Goal: Task Accomplishment & Management: Manage account settings

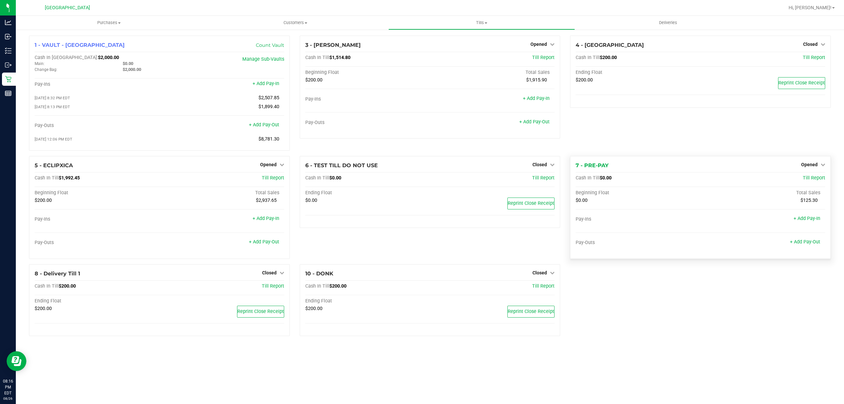
click at [812, 163] on div "Opened" at bounding box center [813, 165] width 24 height 8
click at [817, 165] on span "Opened" at bounding box center [809, 164] width 16 height 5
click at [810, 182] on div "Close Till" at bounding box center [810, 178] width 49 height 8
click at [811, 179] on link "Close Till" at bounding box center [810, 177] width 18 height 5
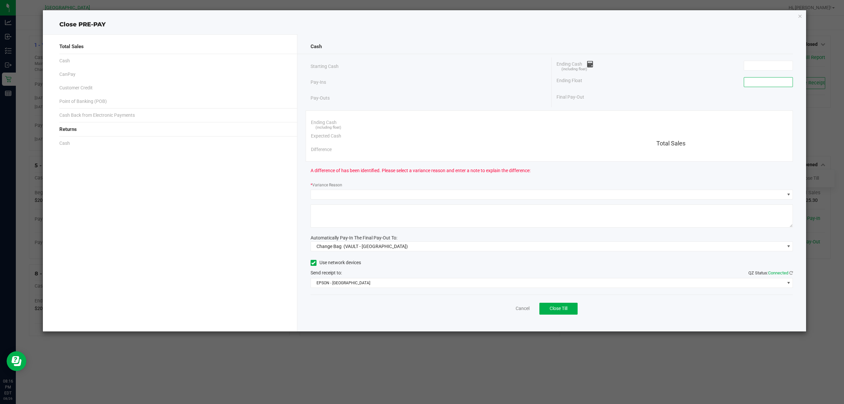
click at [760, 86] on input at bounding box center [768, 82] width 48 height 9
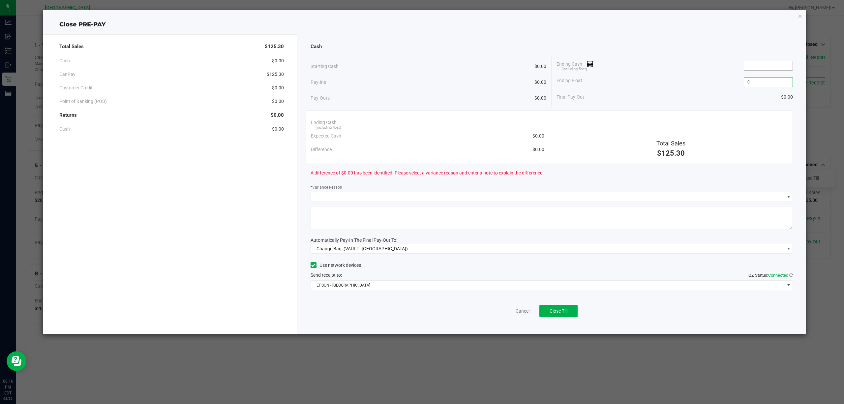
type input "$0.00"
click at [766, 65] on input at bounding box center [768, 65] width 48 height 9
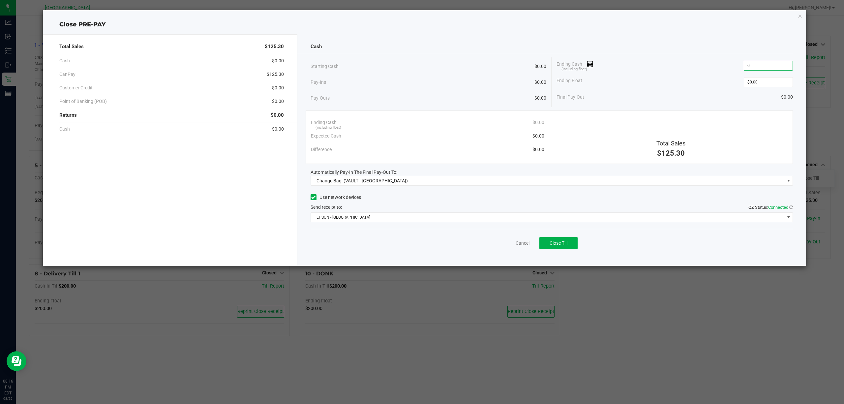
type input "$0.00"
click at [707, 92] on div "Final Pay-Out $0.00" at bounding box center [675, 97] width 236 height 14
click at [485, 179] on span "Change Bag (VAULT - [GEOGRAPHIC_DATA])" at bounding box center [548, 180] width 474 height 9
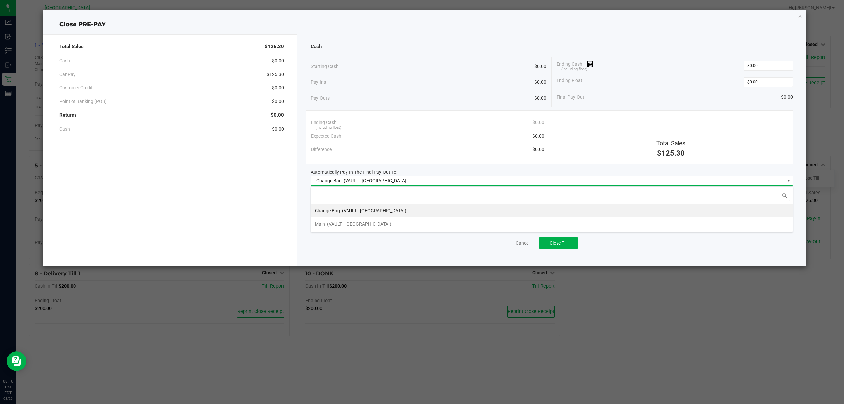
scroll to position [10, 483]
click at [374, 222] on span "(VAULT - [GEOGRAPHIC_DATA])" at bounding box center [359, 223] width 64 height 5
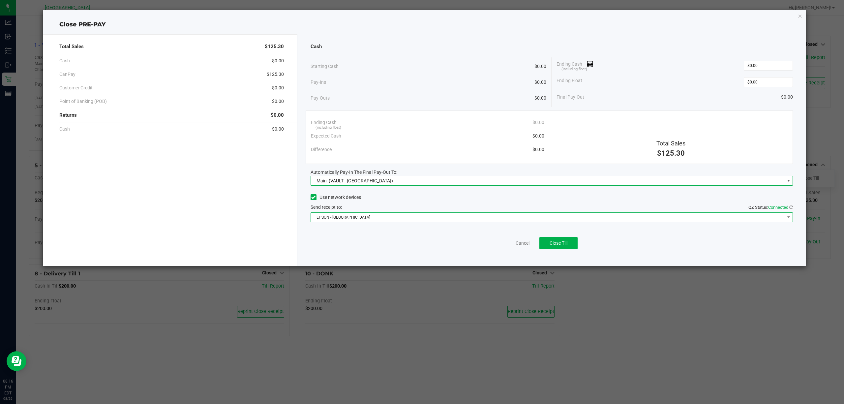
click at [379, 222] on span "EPSON - [GEOGRAPHIC_DATA]" at bounding box center [552, 217] width 483 height 10
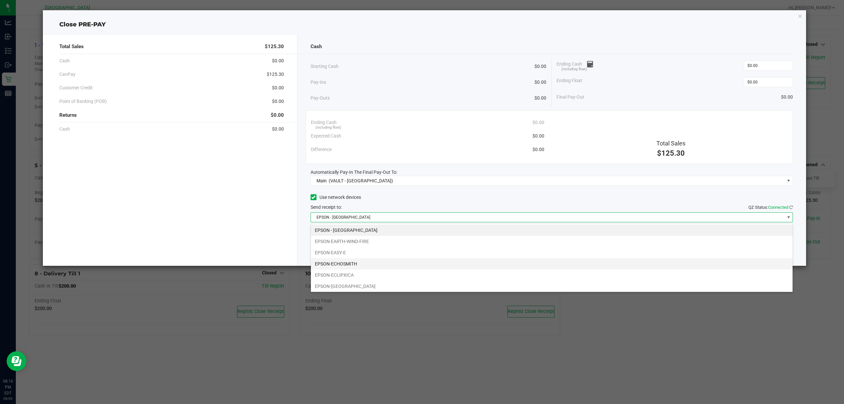
scroll to position [14, 0]
click at [379, 227] on li "EPSON-EARTH-WIND-FIRE" at bounding box center [552, 228] width 482 height 11
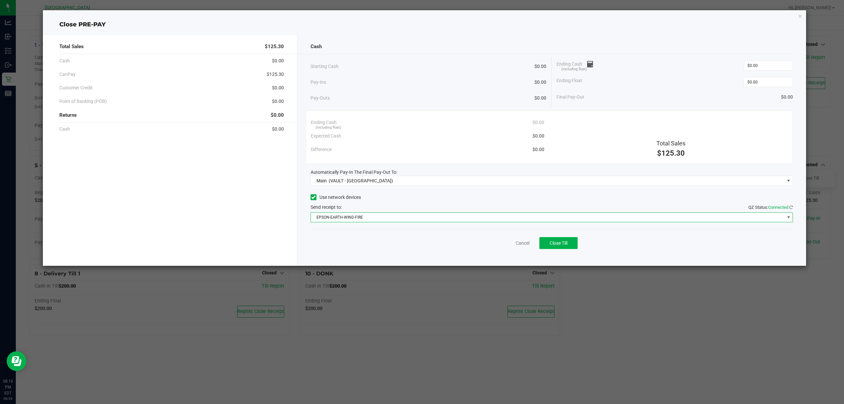
click at [383, 235] on div "Cancel Close Till" at bounding box center [552, 241] width 483 height 25
click at [561, 246] on span "Close Till" at bounding box center [559, 242] width 18 height 5
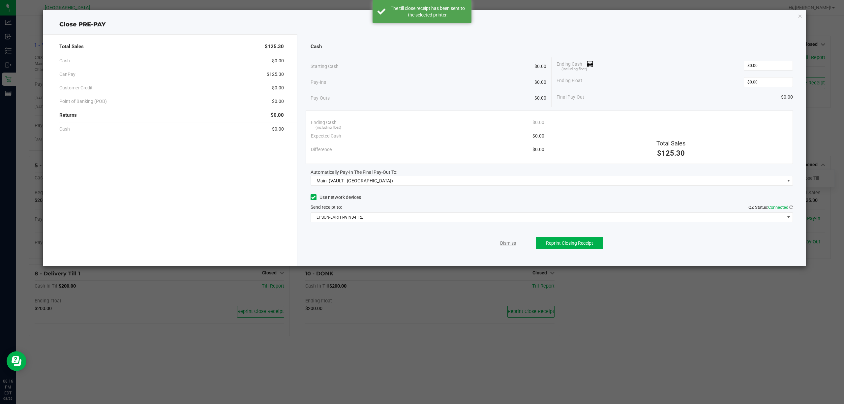
click at [504, 242] on link "Dismiss" at bounding box center [508, 243] width 16 height 7
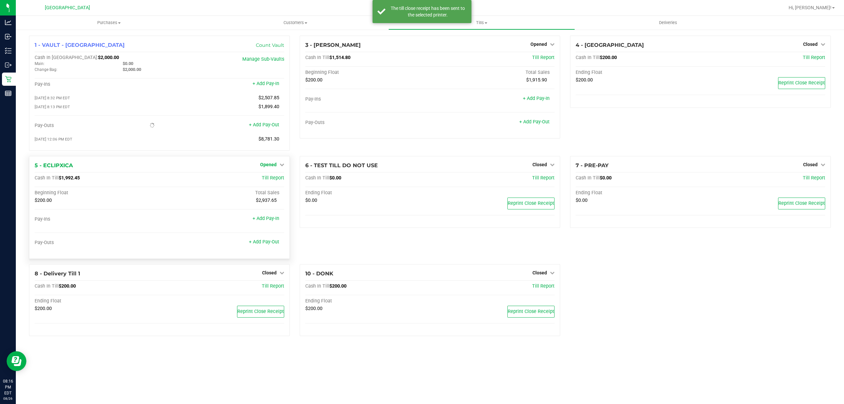
click at [270, 164] on span "Opened" at bounding box center [268, 164] width 16 height 5
click at [273, 178] on link "Close Till" at bounding box center [269, 177] width 18 height 5
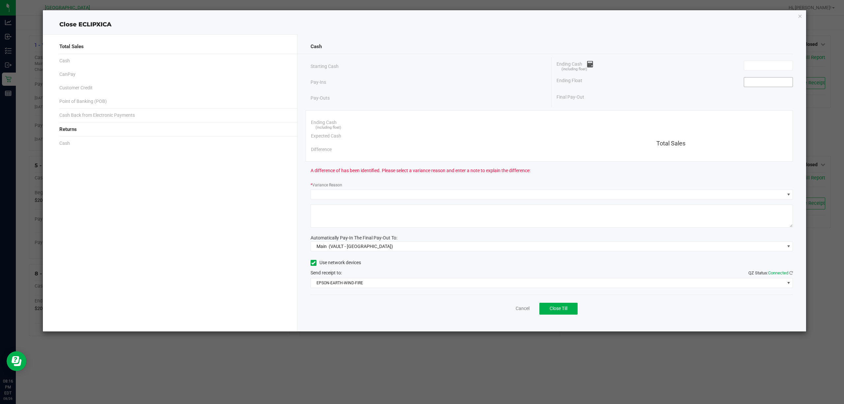
click at [760, 82] on input at bounding box center [768, 82] width 48 height 9
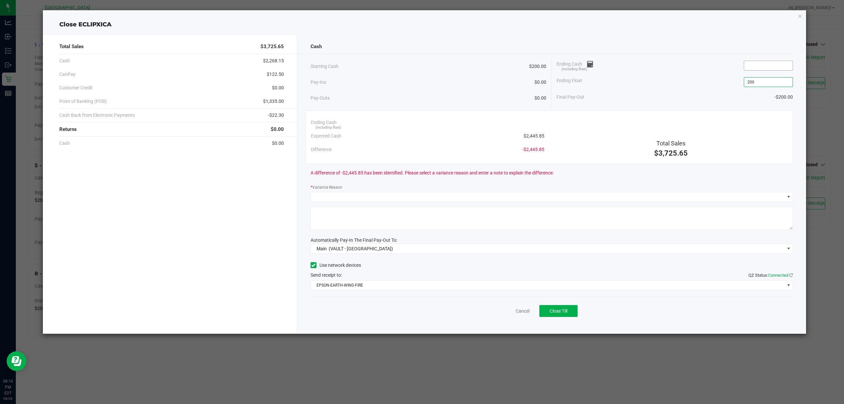
type input "$200.00"
click at [755, 70] on input at bounding box center [768, 65] width 48 height 9
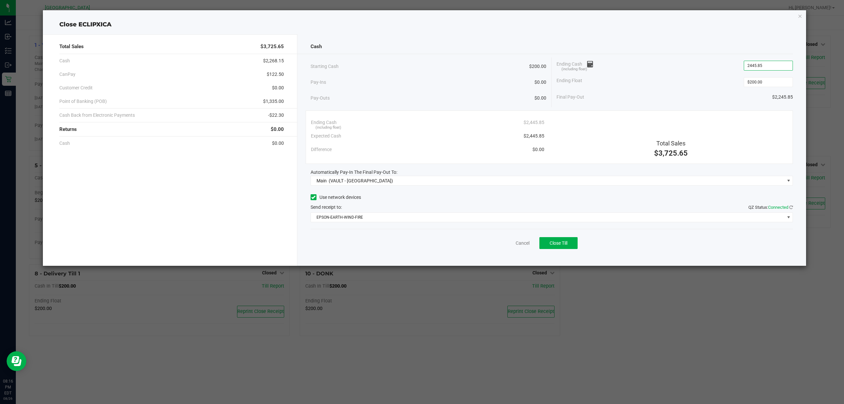
type input "$2,445.85"
click at [696, 80] on div "Ending Float $200.00" at bounding box center [675, 82] width 236 height 16
click at [569, 247] on button "Close Till" at bounding box center [559, 243] width 38 height 12
click at [630, 243] on div "Cancel Close Till" at bounding box center [552, 241] width 483 height 25
click at [503, 243] on link "Dismiss" at bounding box center [508, 243] width 16 height 7
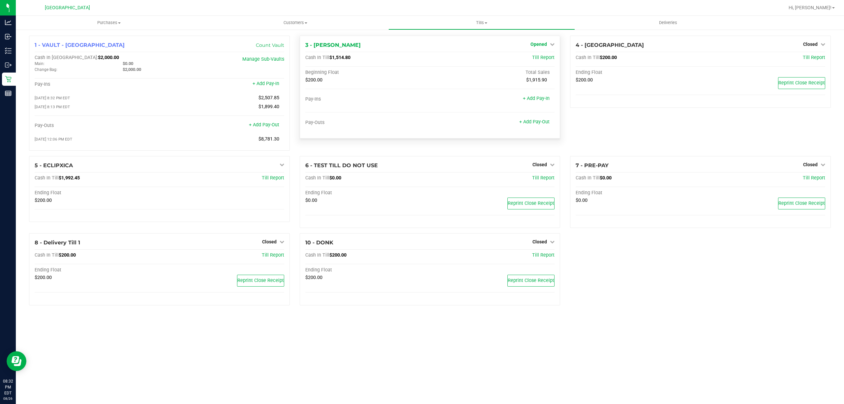
click at [532, 44] on span "Opened" at bounding box center [539, 44] width 16 height 5
click at [538, 56] on link "Close Till" at bounding box center [540, 57] width 18 height 5
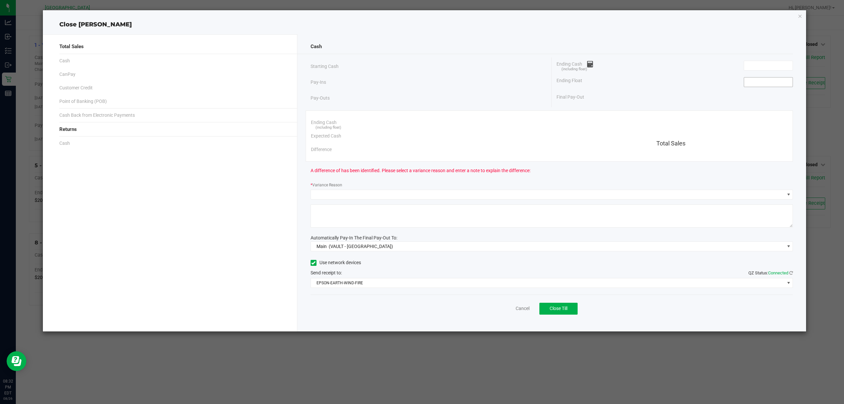
click at [775, 80] on input at bounding box center [768, 82] width 48 height 9
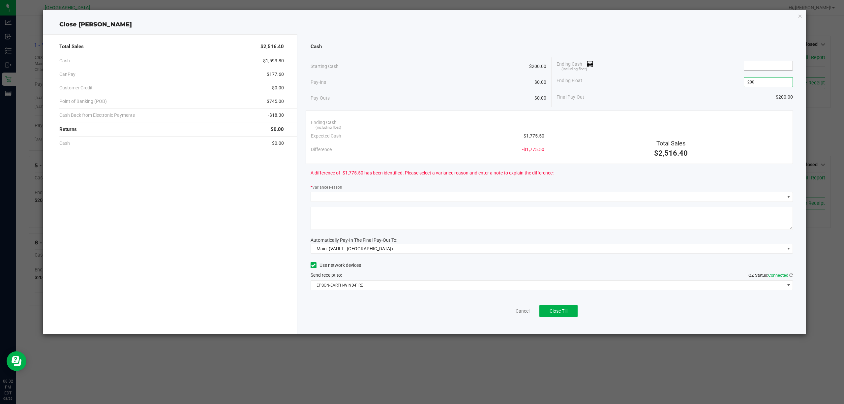
type input "$200.00"
click at [752, 64] on input at bounding box center [768, 65] width 48 height 9
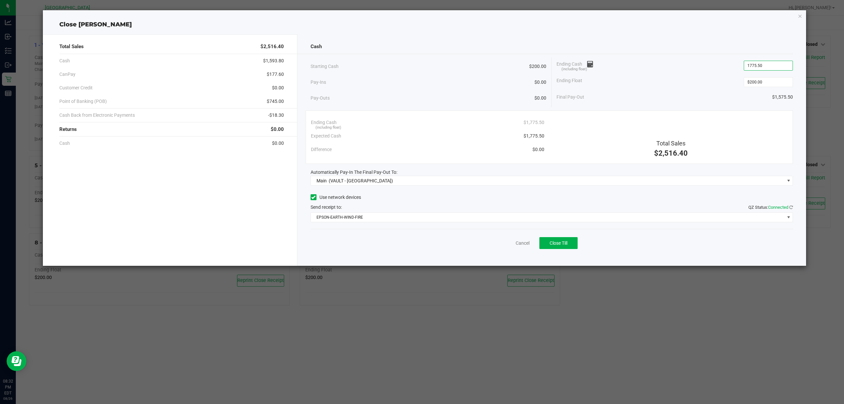
type input "$1,775.50"
click at [678, 76] on div "Ending Float $200.00" at bounding box center [675, 82] width 236 height 16
click at [564, 240] on button "Close Till" at bounding box center [559, 243] width 38 height 12
click at [624, 254] on div "Cancel Close Till" at bounding box center [552, 241] width 483 height 25
click at [505, 244] on link "Dismiss" at bounding box center [508, 243] width 16 height 7
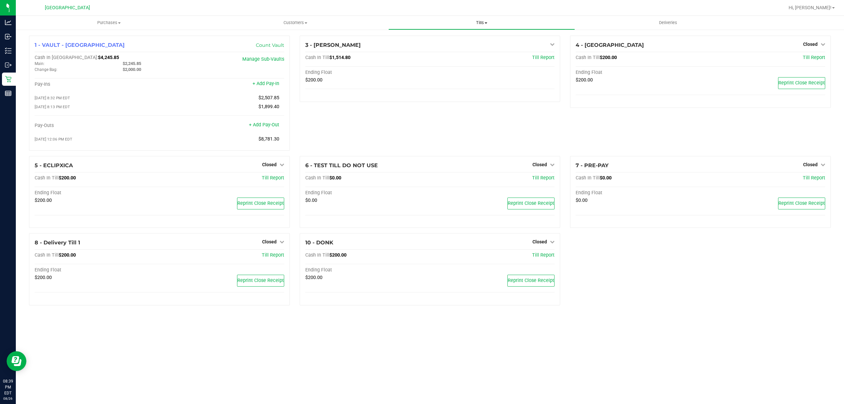
click at [478, 20] on span "Tills" at bounding box center [482, 23] width 186 height 6
click at [456, 49] on li "Reconcile e-payments" at bounding box center [482, 48] width 186 height 8
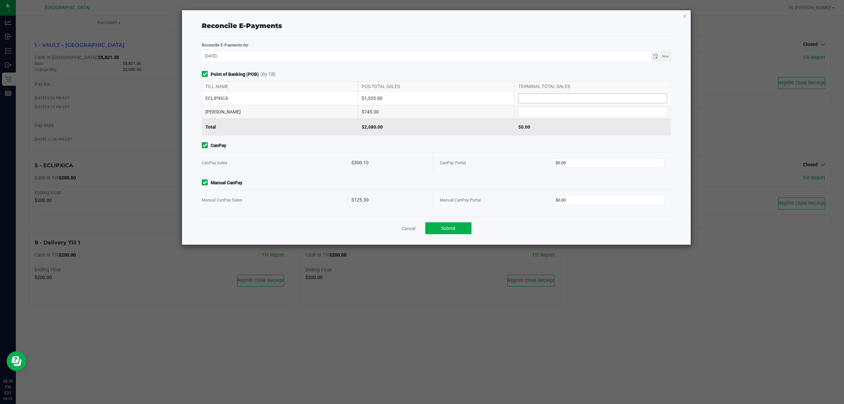
click at [592, 99] on input at bounding box center [593, 98] width 148 height 9
type input "$1,335.00"
click at [557, 114] on input at bounding box center [593, 111] width 148 height 9
type input "$745.00"
drag, startPoint x: 592, startPoint y: 162, endPoint x: 592, endPoint y: 158, distance: 4.0
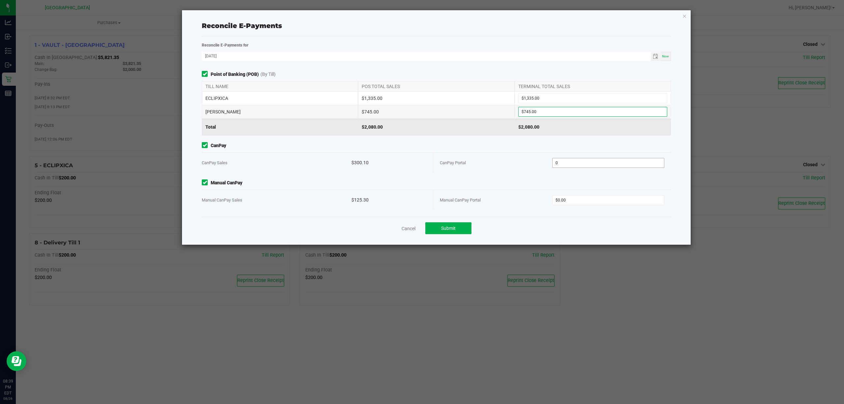
click at [592, 162] on input "0" at bounding box center [609, 162] width 112 height 9
type input "$300.10"
click at [592, 197] on input "0" at bounding box center [609, 200] width 112 height 9
type input "$125.30"
click at [522, 220] on div "Cancel Submit" at bounding box center [436, 228] width 469 height 23
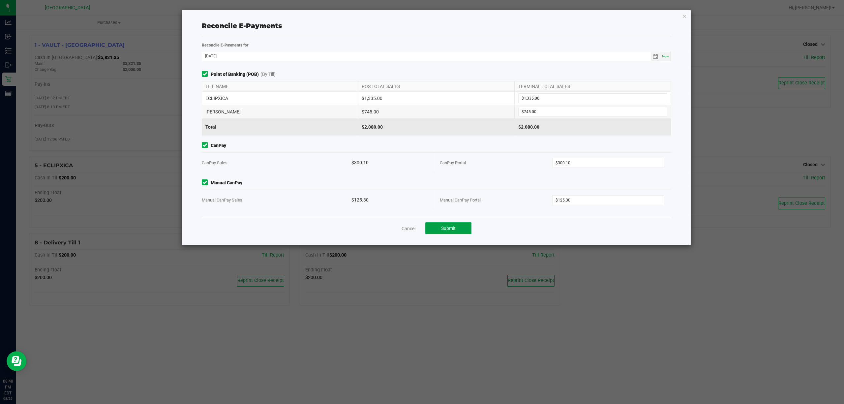
click at [455, 226] on span "Submit" at bounding box center [448, 228] width 15 height 5
